Goal: Task Accomplishment & Management: Use online tool/utility

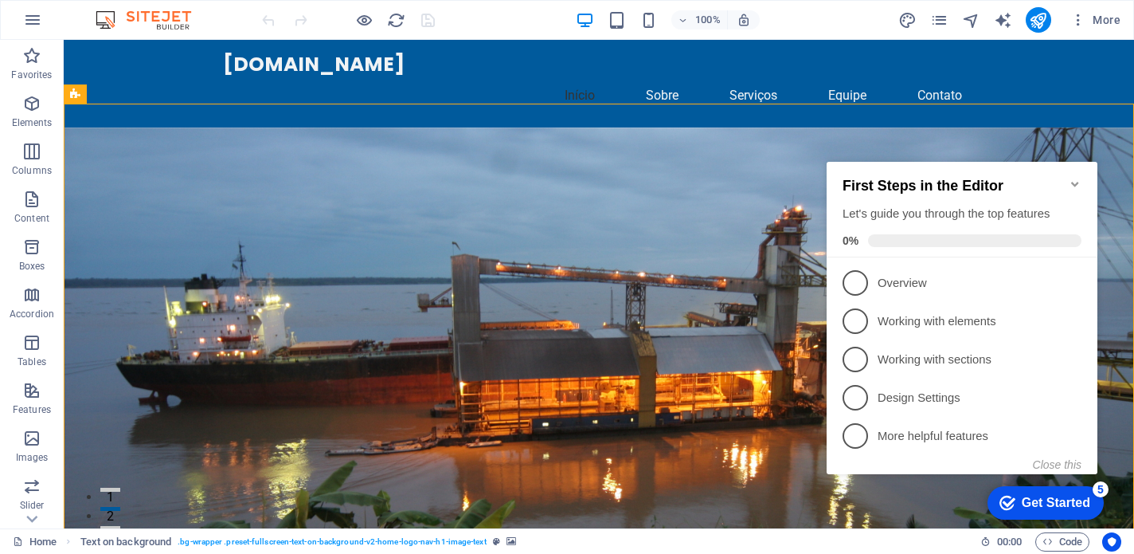
click at [1072, 180] on icon "Minimize checklist" at bounding box center [1075, 184] width 13 height 13
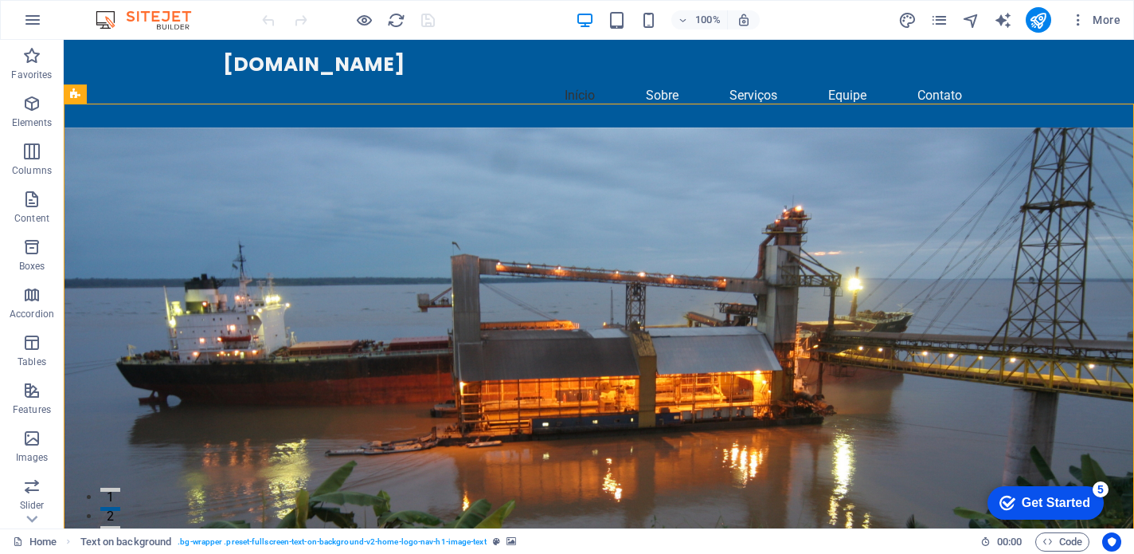
click at [1032, 499] on div "Get Started" at bounding box center [1056, 503] width 69 height 14
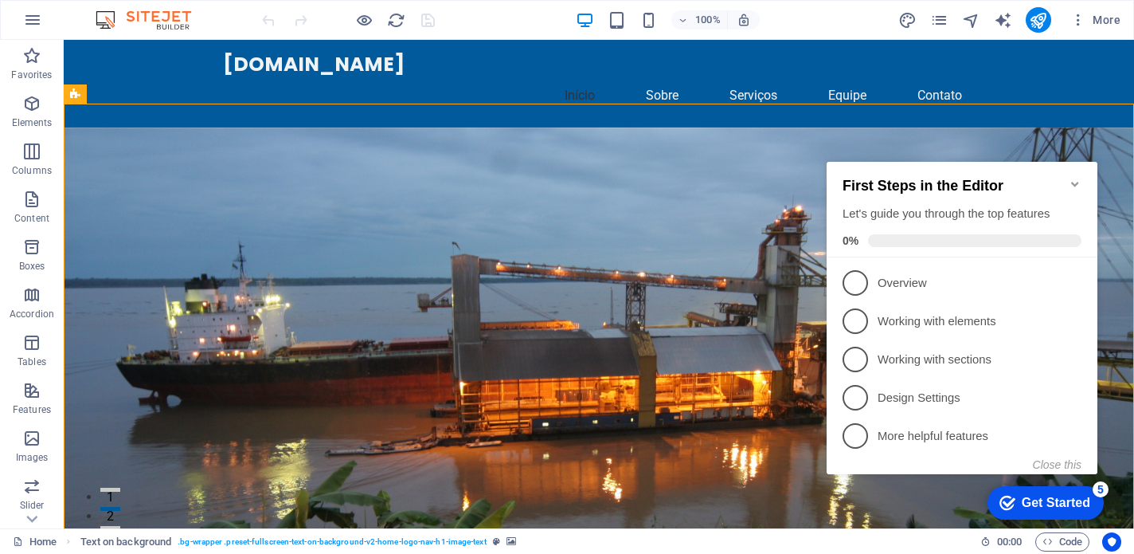
click at [1083, 174] on div "First Steps in the Editor Let's guide you through the top features 0%" at bounding box center [962, 210] width 271 height 96
click at [1076, 178] on icon "Minimize checklist" at bounding box center [1075, 184] width 13 height 13
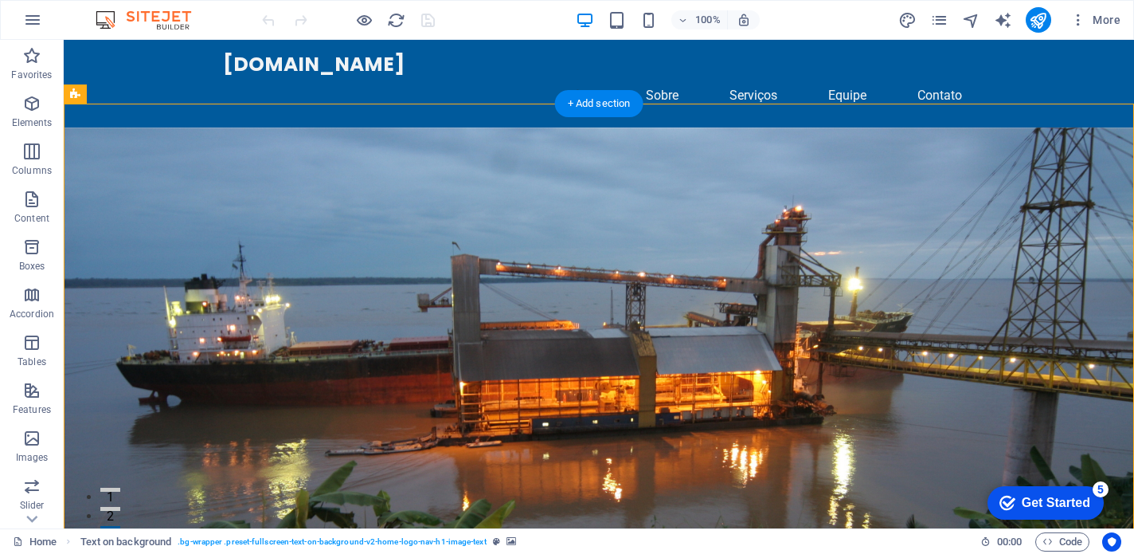
click at [739, 235] on figure at bounding box center [599, 390] width 1071 height 526
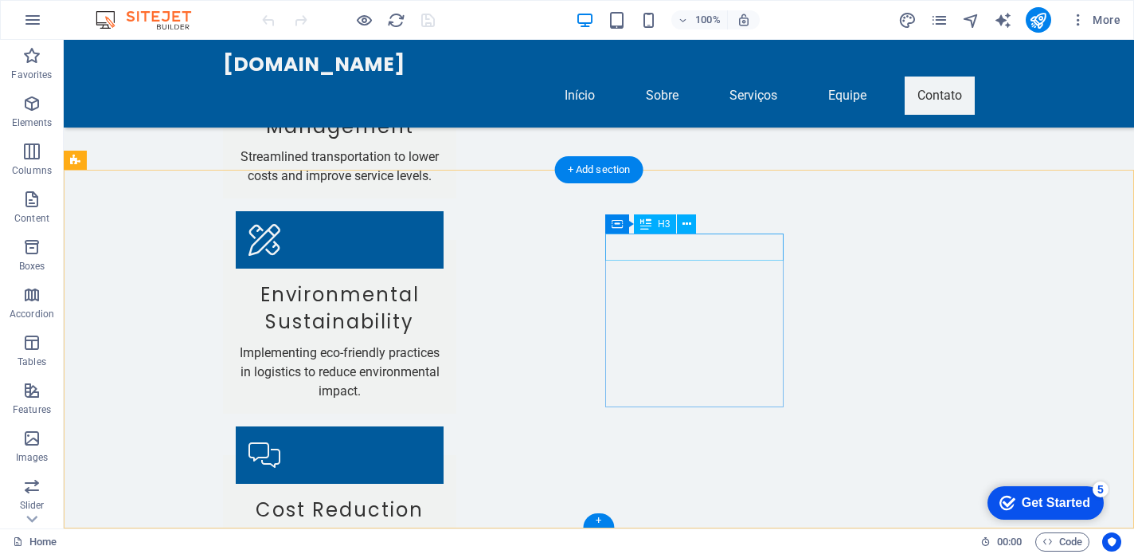
scroll to position [3608, 0]
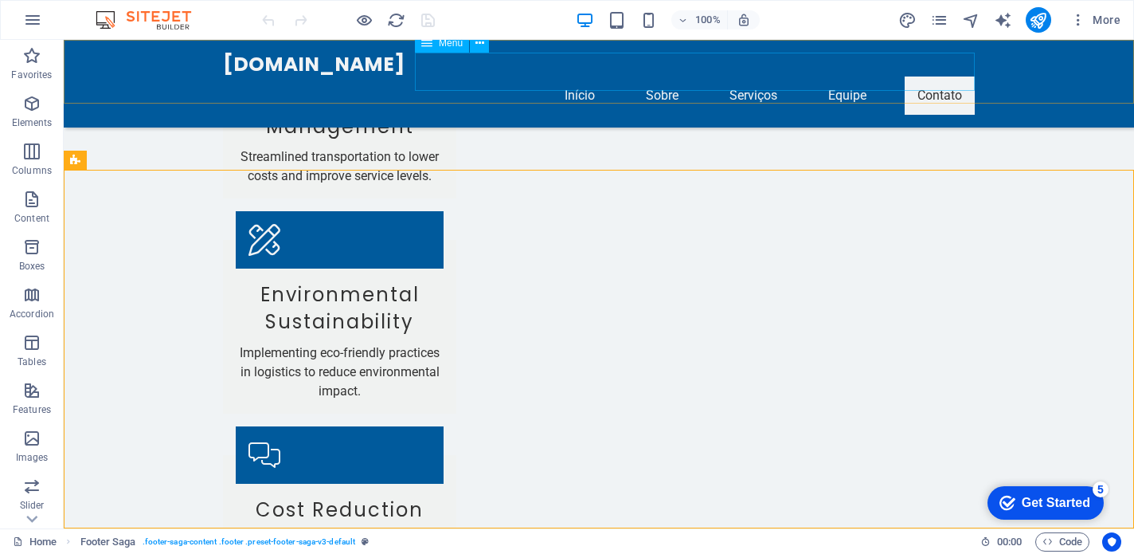
click at [664, 76] on nav "Início Sobre Serviços Equipe Contato" at bounding box center [599, 95] width 752 height 38
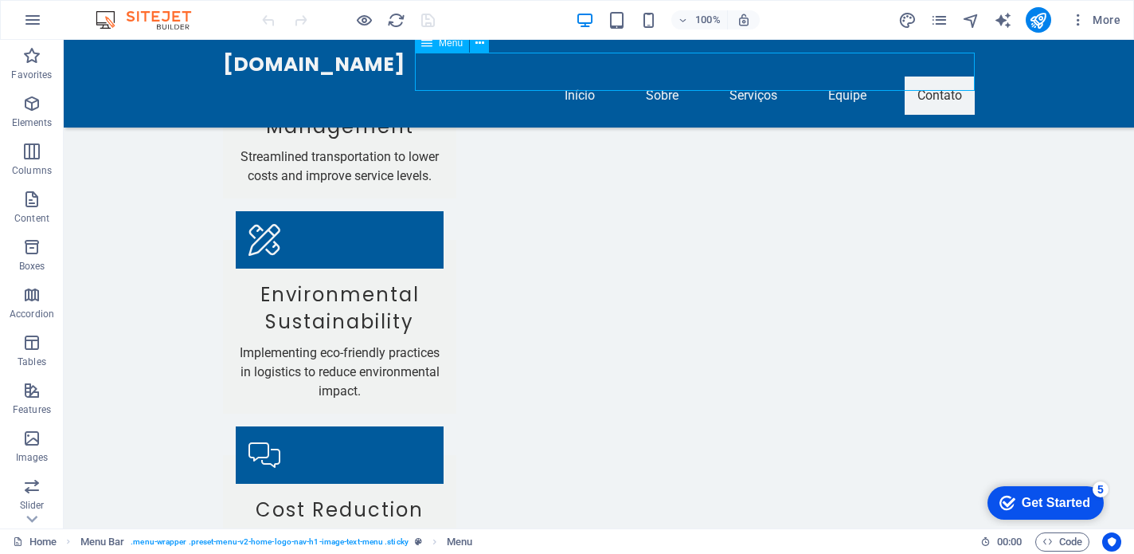
click at [656, 76] on nav "Início Sobre Serviços Equipe Contato" at bounding box center [599, 95] width 752 height 38
click at [750, 76] on nav "Início Sobre Serviços Equipe Contato" at bounding box center [599, 95] width 752 height 38
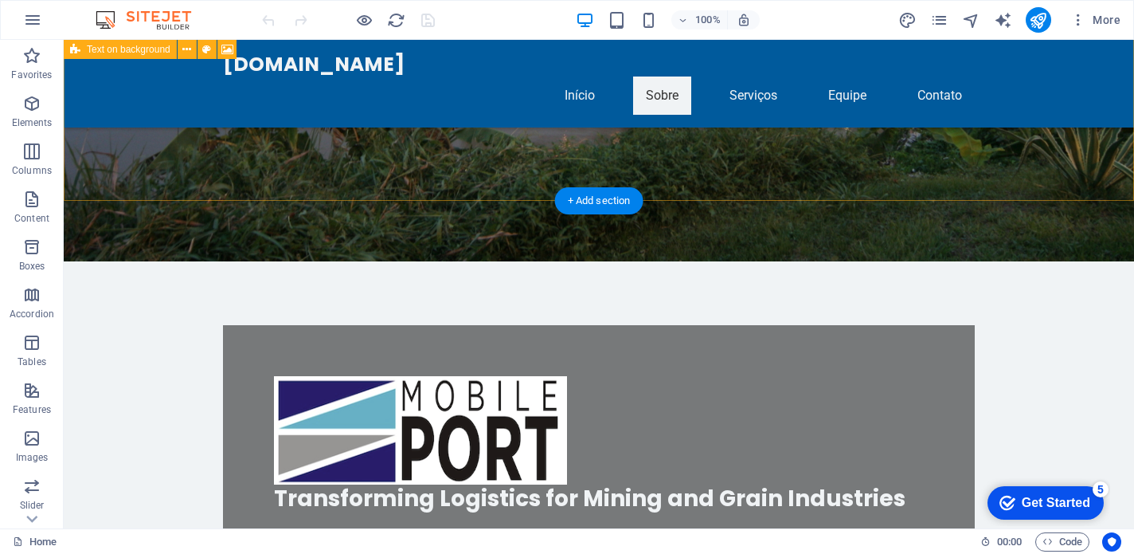
scroll to position [428, 0]
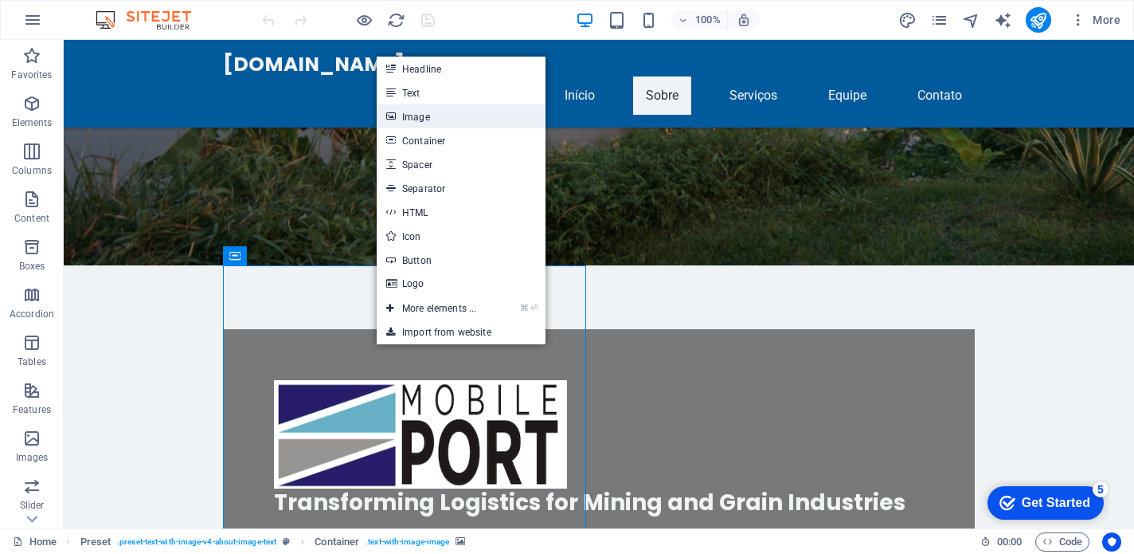
click at [407, 119] on link "Image" at bounding box center [461, 116] width 169 height 24
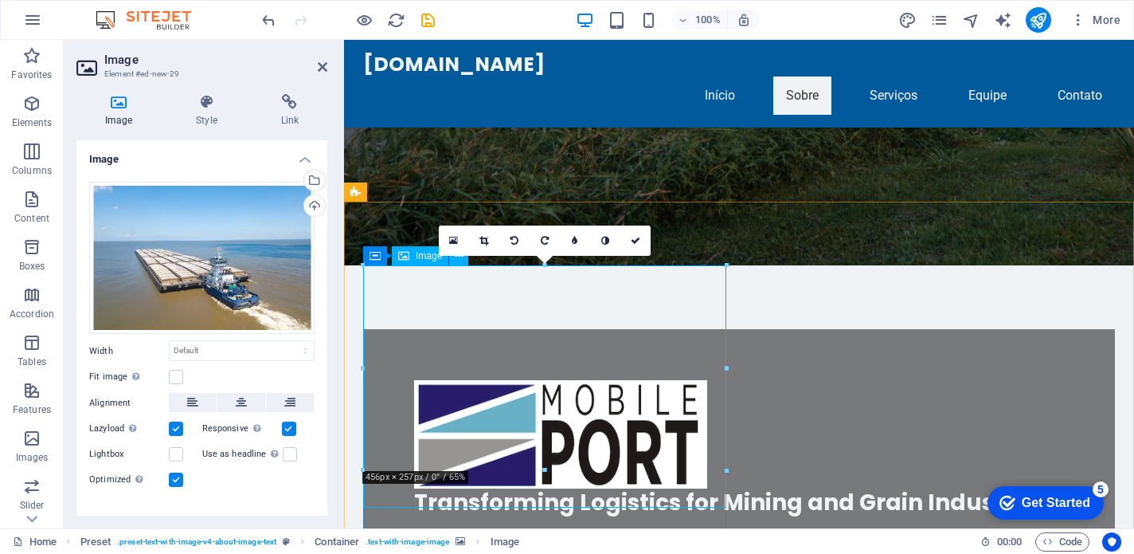
drag, startPoint x: 548, startPoint y: 510, endPoint x: 547, endPoint y: 525, distance: 15.2
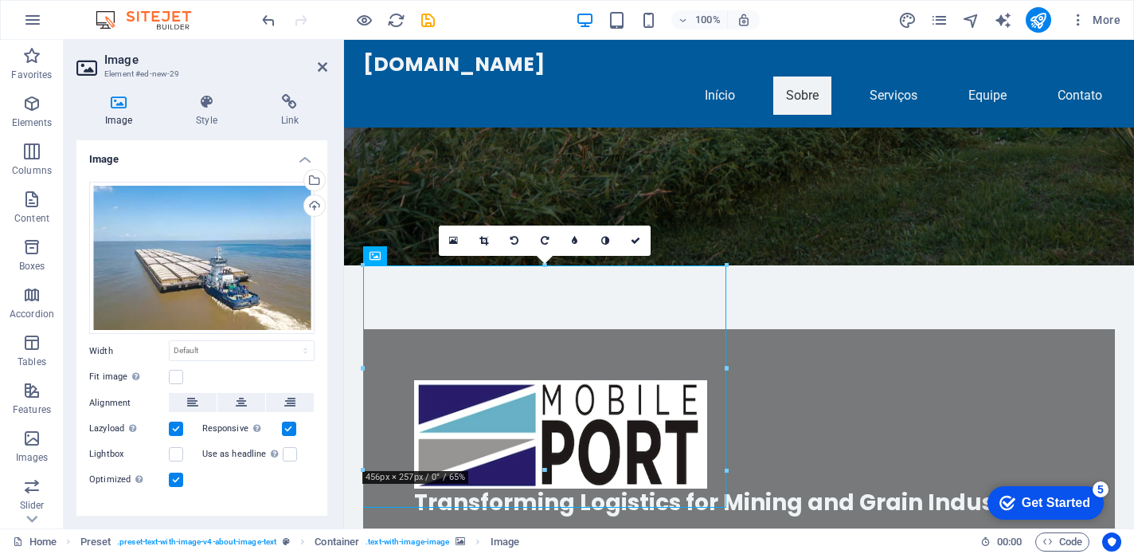
drag, startPoint x: 539, startPoint y: 506, endPoint x: 540, endPoint y: 523, distance: 16.7
click at [1035, 16] on icon "publish" at bounding box center [1038, 20] width 18 height 18
